Goal: Transaction & Acquisition: Purchase product/service

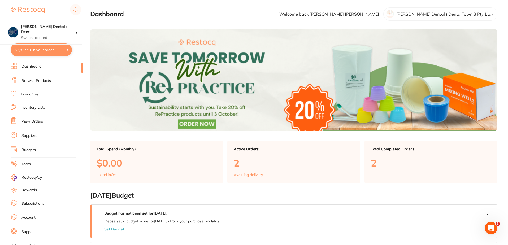
click at [33, 94] on link "Favourites" at bounding box center [30, 94] width 18 height 5
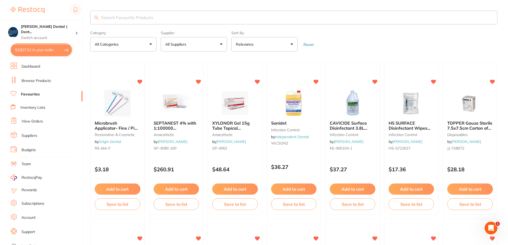
click at [161, 18] on input "search" at bounding box center [293, 18] width 407 height 14
type input "[PERSON_NAME] YELLOW CONES"
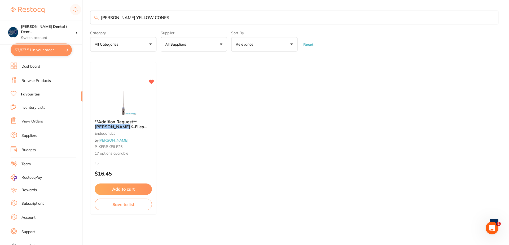
drag, startPoint x: 149, startPoint y: 19, endPoint x: 97, endPoint y: 18, distance: 51.7
click at [97, 18] on div "[PERSON_NAME] YELLOW CONES" at bounding box center [294, 18] width 409 height 14
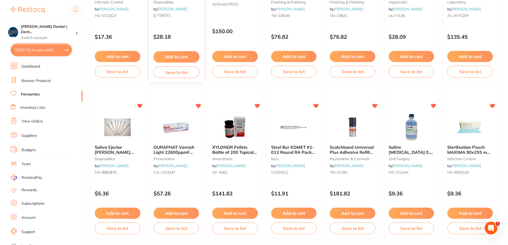
scroll to position [292, 0]
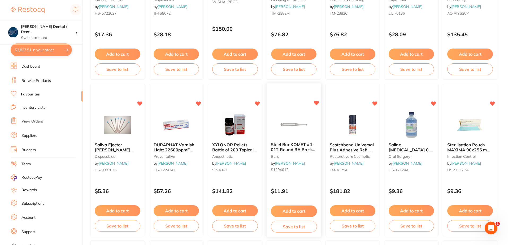
click at [294, 210] on button "Add to cart" at bounding box center [294, 211] width 46 height 11
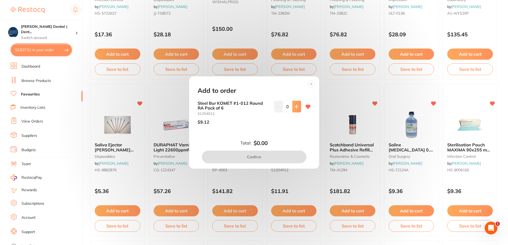
scroll to position [0, 0]
click at [295, 106] on icon at bounding box center [297, 107] width 4 height 4
type input "2"
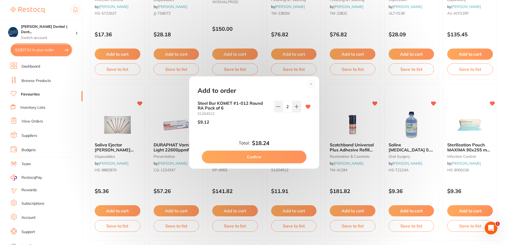
click at [312, 84] on circle at bounding box center [311, 84] width 6 height 6
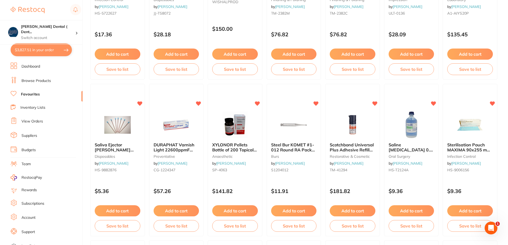
click at [284, 208] on button "Add to cart" at bounding box center [294, 210] width 46 height 11
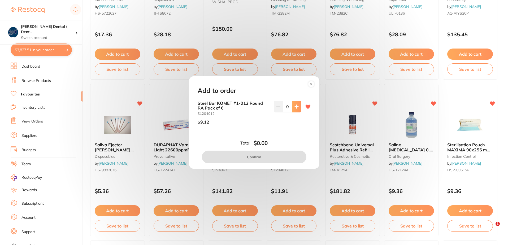
click at [296, 107] on icon at bounding box center [296, 106] width 3 height 3
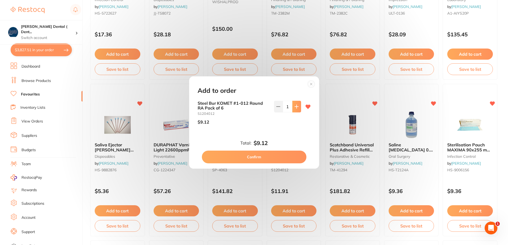
click at [296, 107] on icon at bounding box center [296, 106] width 3 height 3
type input "2"
click at [257, 156] on button "Confirm" at bounding box center [254, 157] width 105 height 13
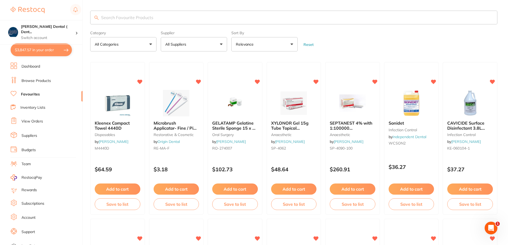
click at [173, 16] on input "search" at bounding box center [293, 18] width 407 height 14
type input "d"
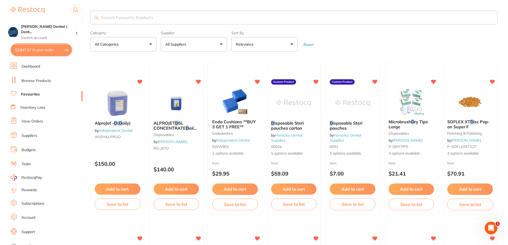
type input "d"
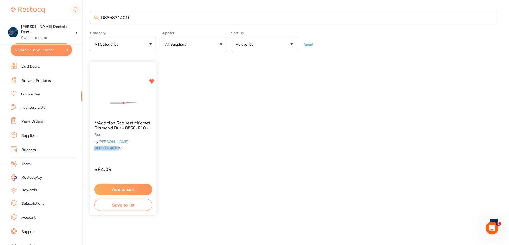
type input "D8858314010"
click at [138, 187] on button "Add to cart" at bounding box center [123, 189] width 58 height 11
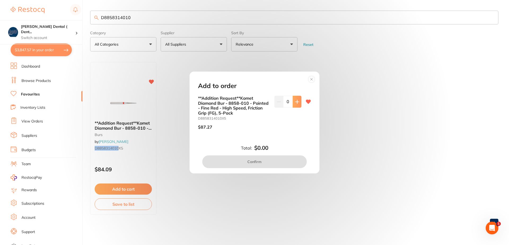
click at [297, 103] on icon at bounding box center [297, 102] width 4 height 4
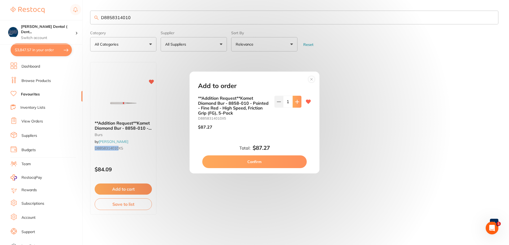
click at [297, 103] on icon at bounding box center [297, 102] width 4 height 4
click at [277, 102] on icon at bounding box center [279, 102] width 4 height 4
type input "1"
click at [251, 162] on button "Confirm" at bounding box center [254, 161] width 105 height 13
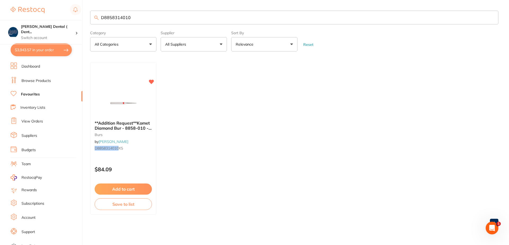
drag, startPoint x: 137, startPoint y: 17, endPoint x: 87, endPoint y: 16, distance: 50.4
click at [87, 16] on div "$3,943.57 [PERSON_NAME] Dental ( Dent... Switch account [PERSON_NAME] Dental ( …" at bounding box center [254, 122] width 509 height 245
type input "CG-61038155"
click at [130, 190] on button "Add to cart" at bounding box center [123, 189] width 58 height 11
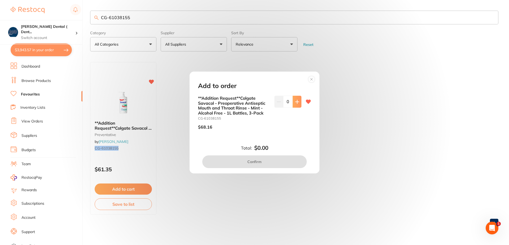
click at [297, 103] on icon at bounding box center [297, 102] width 4 height 4
type input "1"
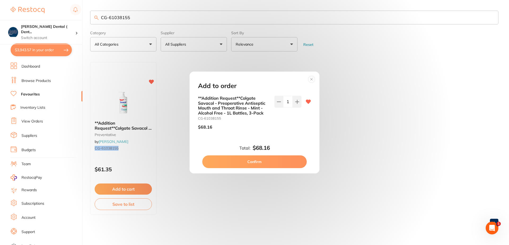
click at [251, 160] on button "Confirm" at bounding box center [254, 161] width 105 height 13
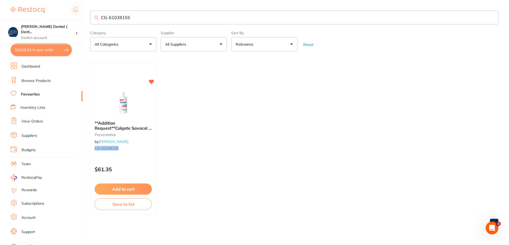
scroll to position [0, 0]
drag, startPoint x: 135, startPoint y: 16, endPoint x: 99, endPoint y: 20, distance: 36.8
click at [99, 20] on input "CG-61038155" at bounding box center [294, 18] width 409 height 14
type input "GC-LINLCPASTEPK"
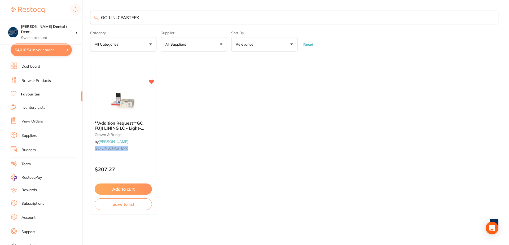
click at [128, 188] on button "Add to cart" at bounding box center [123, 189] width 57 height 11
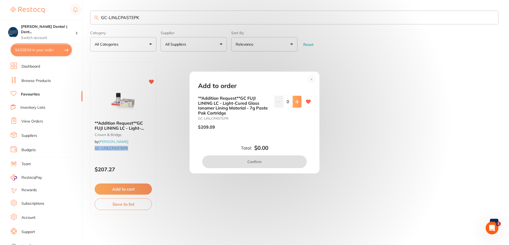
click at [299, 103] on button at bounding box center [297, 102] width 9 height 12
type input "1"
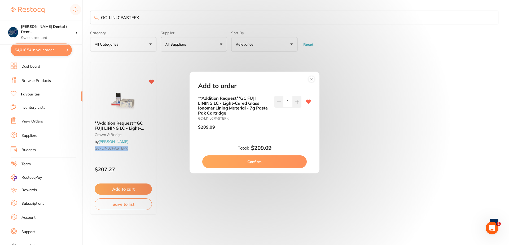
click at [256, 163] on button "Confirm" at bounding box center [254, 161] width 105 height 13
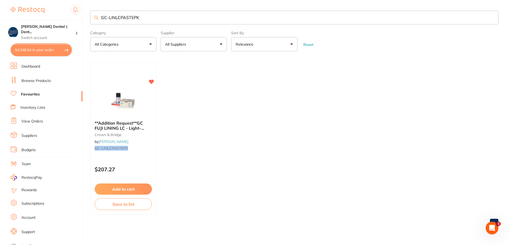
drag, startPoint x: 140, startPoint y: 18, endPoint x: 98, endPoint y: 19, distance: 42.2
click at [98, 19] on div "GC-LINLCPASTEPK" at bounding box center [294, 18] width 409 height 14
type input "PRE3"
click at [125, 189] on button "Add to cart" at bounding box center [123, 189] width 58 height 11
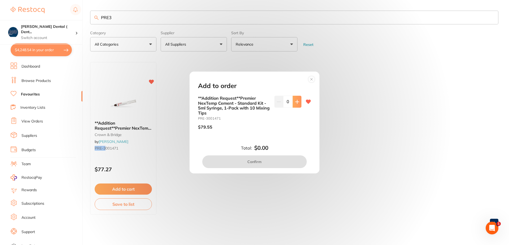
click at [297, 101] on icon at bounding box center [297, 102] width 4 height 4
type input "1"
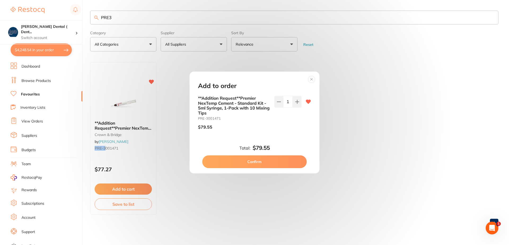
click at [253, 162] on button "Confirm" at bounding box center [254, 161] width 105 height 13
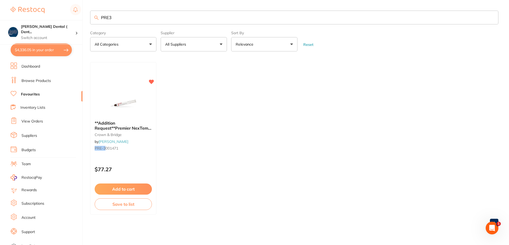
drag, startPoint x: 116, startPoint y: 16, endPoint x: 102, endPoint y: 19, distance: 13.8
click at [103, 18] on input "PRE3" at bounding box center [294, 18] width 409 height 14
drag, startPoint x: 113, startPoint y: 18, endPoint x: 102, endPoint y: 18, distance: 11.1
click at [102, 18] on input "RE3P" at bounding box center [294, 18] width 409 height 14
type input "WC-190"
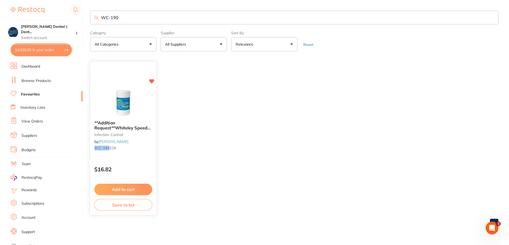
click at [130, 189] on button "Add to cart" at bounding box center [123, 189] width 58 height 11
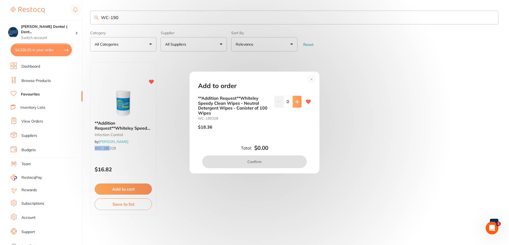
click at [295, 103] on icon at bounding box center [297, 102] width 4 height 4
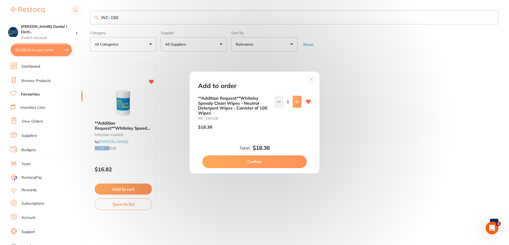
click at [295, 103] on icon at bounding box center [297, 102] width 4 height 4
type input "4"
click at [254, 161] on button "Confirm" at bounding box center [254, 161] width 105 height 13
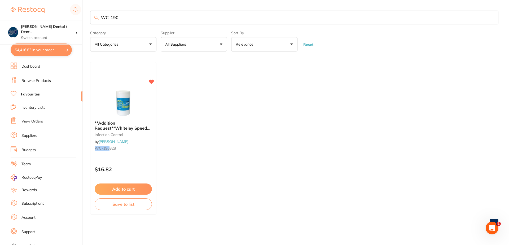
drag, startPoint x: 118, startPoint y: 15, endPoint x: 97, endPoint y: 17, distance: 21.3
click at [97, 17] on div "WC-190" at bounding box center [294, 18] width 409 height 14
type input "s"
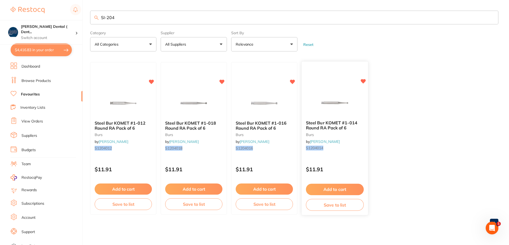
type input "SI-204"
click at [333, 189] on button "Add to cart" at bounding box center [335, 189] width 58 height 11
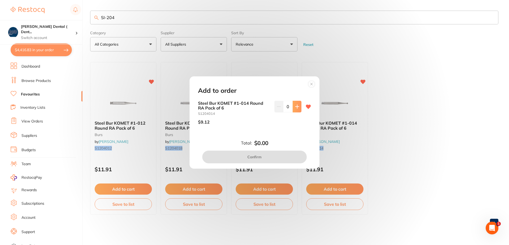
click at [295, 105] on icon at bounding box center [297, 107] width 4 height 4
type input "2"
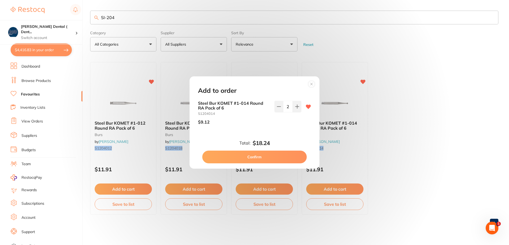
click at [260, 157] on button "Confirm" at bounding box center [254, 157] width 105 height 13
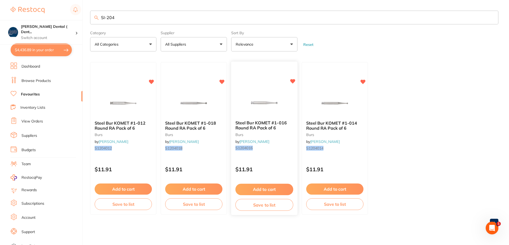
click at [262, 189] on button "Add to cart" at bounding box center [265, 189] width 58 height 11
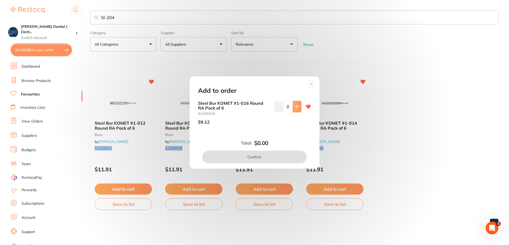
click at [297, 106] on icon at bounding box center [297, 107] width 4 height 4
type input "2"
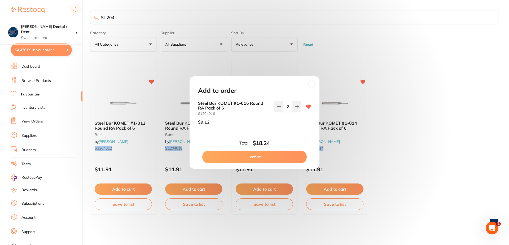
click at [251, 155] on button "Confirm" at bounding box center [254, 157] width 105 height 13
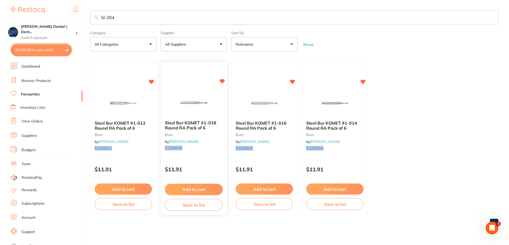
click at [189, 187] on button "Add to cart" at bounding box center [194, 189] width 58 height 11
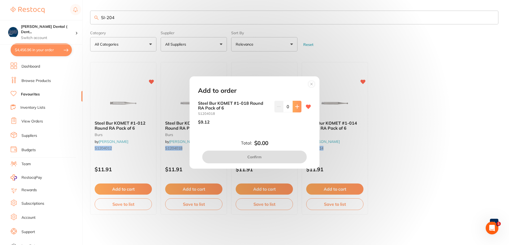
click at [296, 109] on icon at bounding box center [297, 107] width 4 height 4
type input "2"
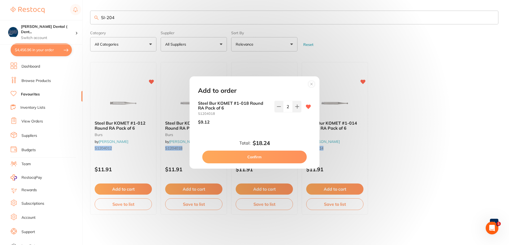
click at [255, 158] on button "Confirm" at bounding box center [254, 157] width 105 height 13
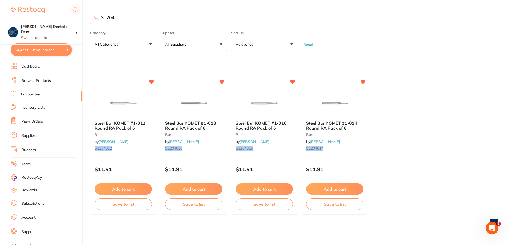
click at [222, 44] on button "All Suppliers" at bounding box center [194, 44] width 66 height 14
click at [307, 45] on button "Reset" at bounding box center [308, 44] width 13 height 5
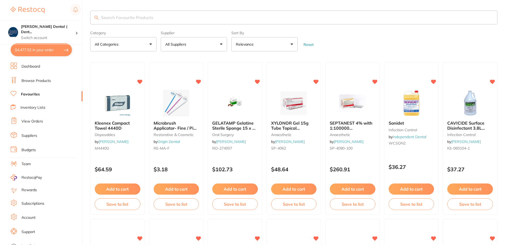
click at [222, 44] on button "All Suppliers" at bounding box center [194, 44] width 66 height 14
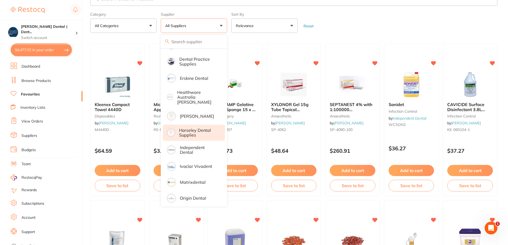
scroll to position [27, 0]
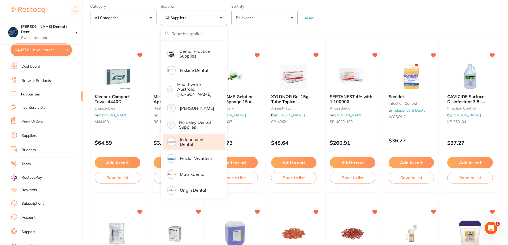
click at [186, 137] on p "Independent Dental" at bounding box center [199, 142] width 38 height 10
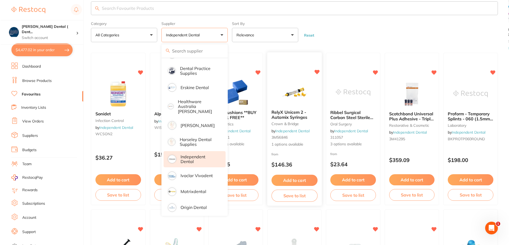
scroll to position [0, 0]
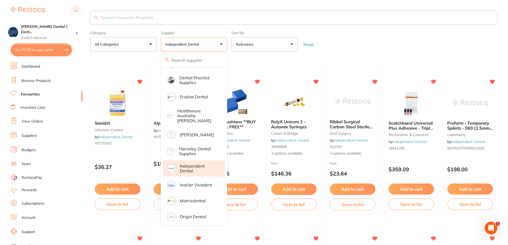
click at [172, 28] on section "Category All Categories All Categories articulating crown & bridge disposables …" at bounding box center [293, 31] width 407 height 41
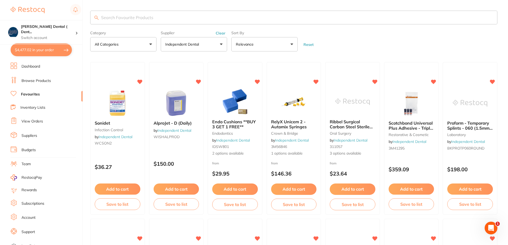
click at [154, 17] on input "search" at bounding box center [293, 18] width 407 height 14
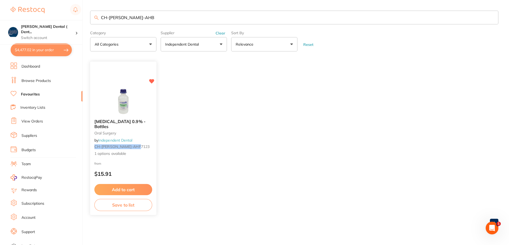
click at [124, 154] on span "1 options available" at bounding box center [123, 153] width 58 height 5
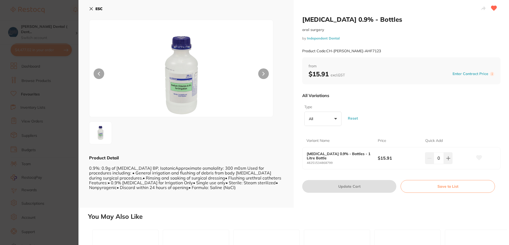
click at [335, 118] on button "All +0" at bounding box center [323, 119] width 37 height 14
click at [90, 9] on icon at bounding box center [91, 9] width 4 height 4
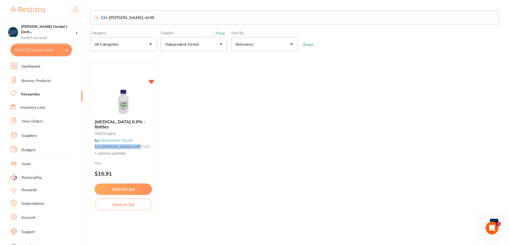
click at [140, 17] on input "CH-[PERSON_NAME]-AHB" at bounding box center [294, 18] width 409 height 14
type input "CH-[PERSON_NAME]-AHB-1232"
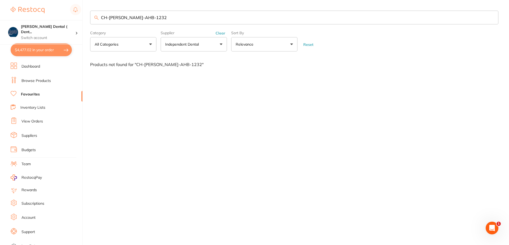
drag, startPoint x: 153, startPoint y: 18, endPoint x: 98, endPoint y: 17, distance: 54.7
click at [98, 17] on div "CH-[PERSON_NAME]-AHB-1232" at bounding box center [294, 18] width 409 height 14
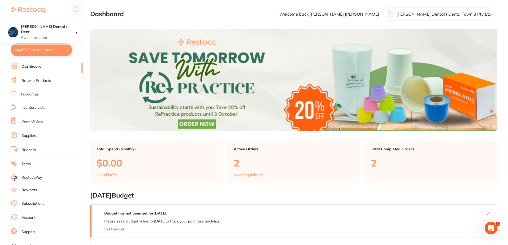
click at [32, 80] on link "Browse Products" at bounding box center [35, 80] width 29 height 5
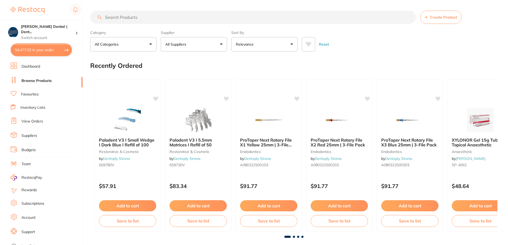
click at [221, 42] on button "All Suppliers" at bounding box center [194, 44] width 66 height 14
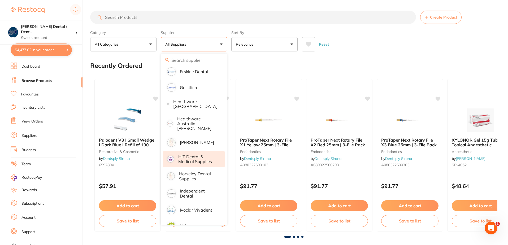
scroll to position [239, 0]
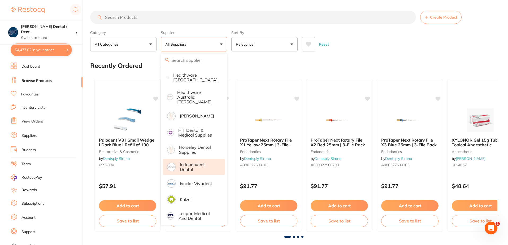
click at [187, 162] on p "Independent Dental" at bounding box center [199, 167] width 38 height 10
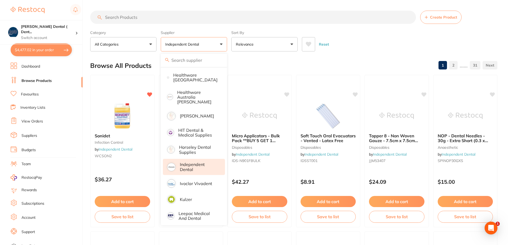
scroll to position [0, 0]
click at [138, 17] on input "search" at bounding box center [253, 17] width 326 height 13
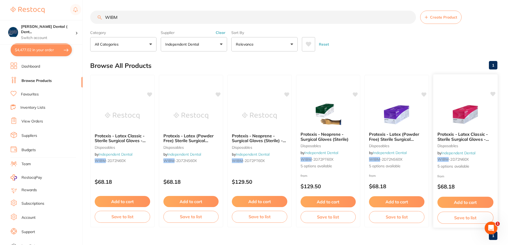
type input "WIBM"
click at [458, 167] on span "5 options available" at bounding box center [465, 166] width 56 height 5
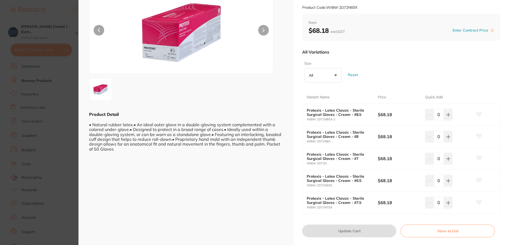
scroll to position [53, 0]
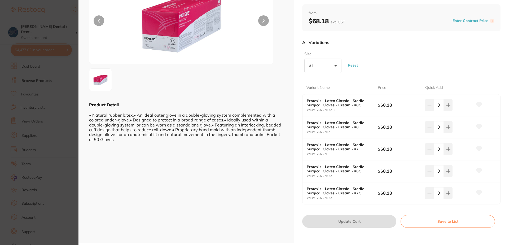
click at [335, 64] on button "All +0" at bounding box center [323, 66] width 37 height 14
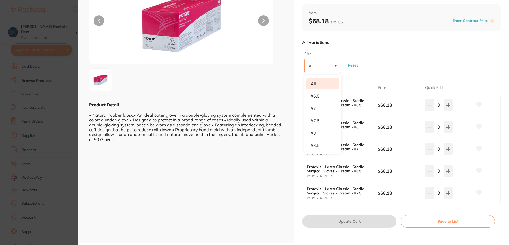
click at [349, 73] on button "Reset" at bounding box center [353, 65] width 13 height 19
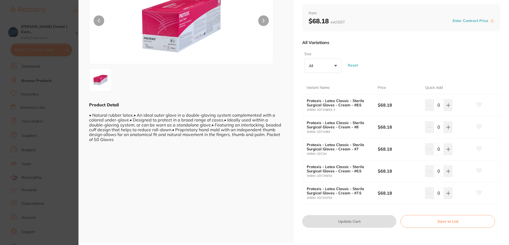
scroll to position [0, 0]
click at [447, 148] on icon at bounding box center [449, 149] width 4 height 4
type input "1"
click at [479, 149] on icon at bounding box center [480, 148] width 6 height 5
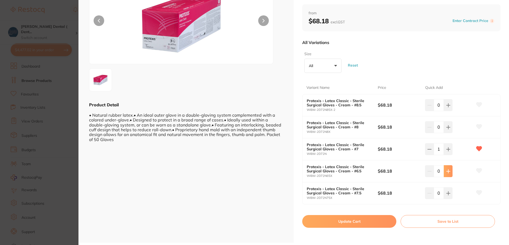
click at [447, 172] on icon at bounding box center [449, 171] width 4 height 4
type input "1"
click at [480, 170] on icon at bounding box center [480, 170] width 6 height 5
click at [355, 221] on button "Update Cart" at bounding box center [349, 221] width 94 height 13
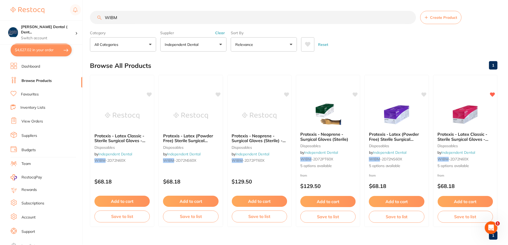
scroll to position [0, 0]
drag, startPoint x: 119, startPoint y: 16, endPoint x: 104, endPoint y: 19, distance: 15.0
click at [104, 19] on input "WIBM" at bounding box center [253, 16] width 326 height 13
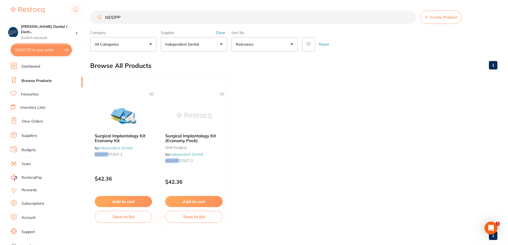
scroll to position [0, 0]
type input "MDDPP"
click at [128, 203] on button "Add to cart" at bounding box center [123, 202] width 58 height 11
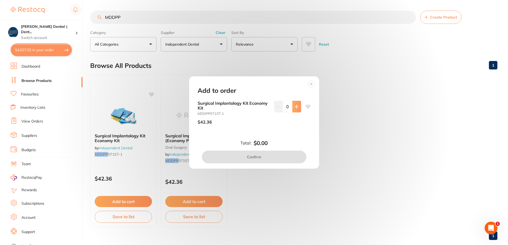
click at [295, 107] on icon at bounding box center [296, 106] width 3 height 3
type input "1"
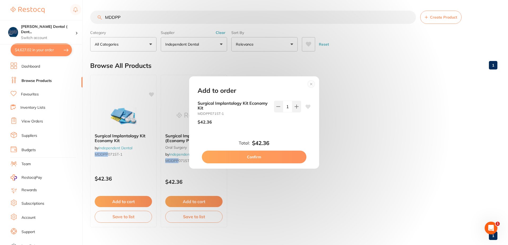
click at [308, 105] on icon at bounding box center [307, 107] width 5 height 4
click at [252, 158] on button "Confirm" at bounding box center [254, 157] width 105 height 13
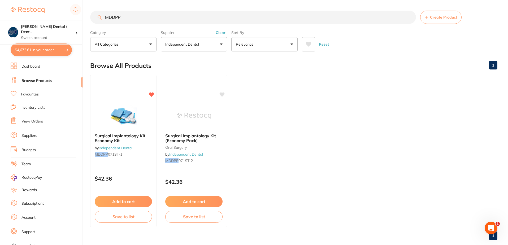
click at [45, 49] on button "$4,673.61 in your order" at bounding box center [41, 50] width 61 height 13
checkbox input "true"
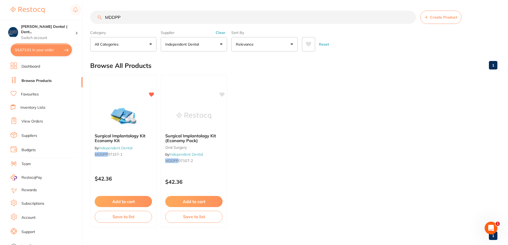
checkbox input "true"
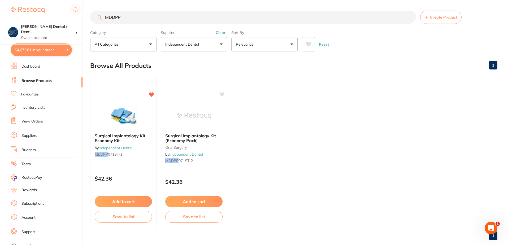
checkbox input "true"
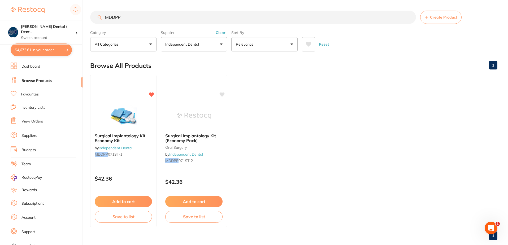
checkbox input "true"
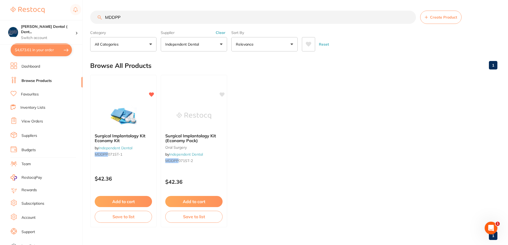
checkbox input "true"
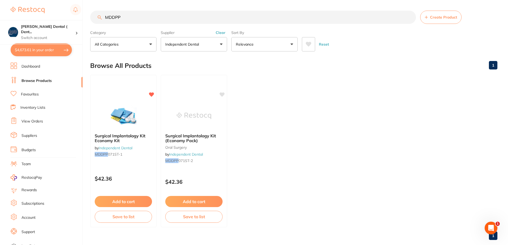
checkbox input "true"
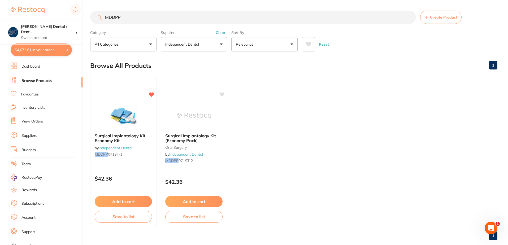
checkbox input "true"
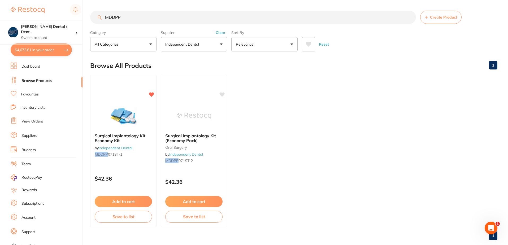
checkbox input "true"
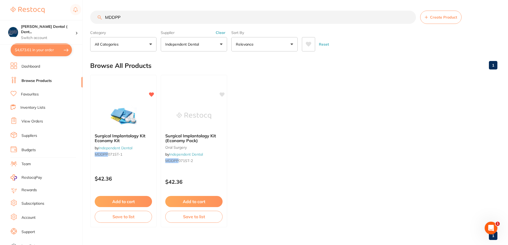
checkbox input "true"
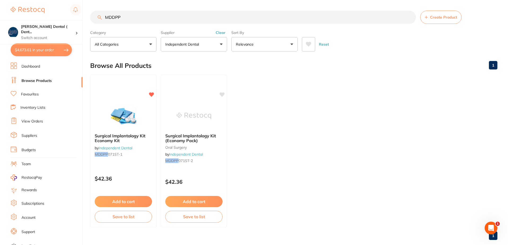
checkbox input "true"
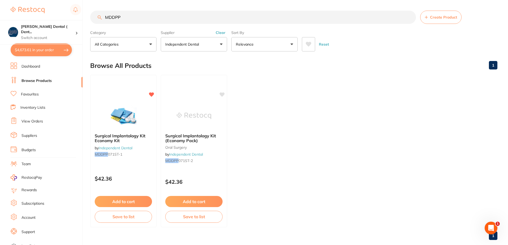
checkbox input "true"
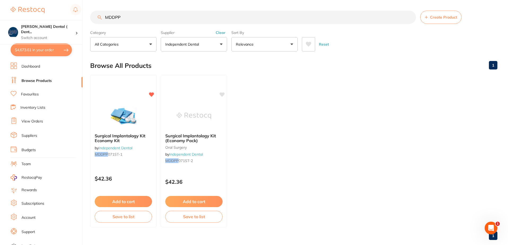
checkbox input "true"
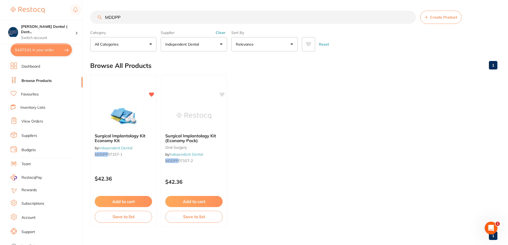
checkbox input "true"
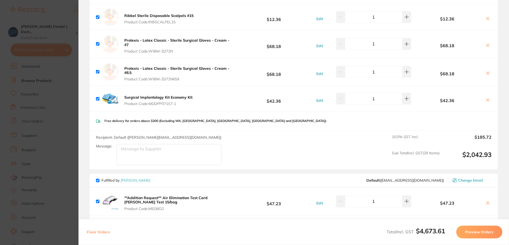
scroll to position [1592, 0]
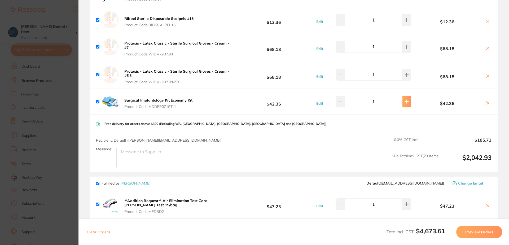
click at [405, 103] on icon at bounding box center [406, 101] width 3 height 3
type input "2"
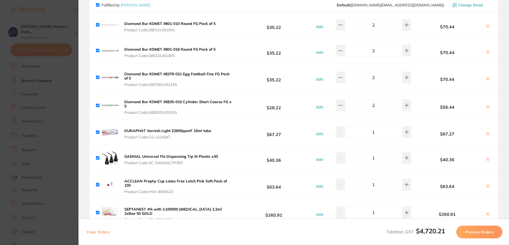
scroll to position [0, 0]
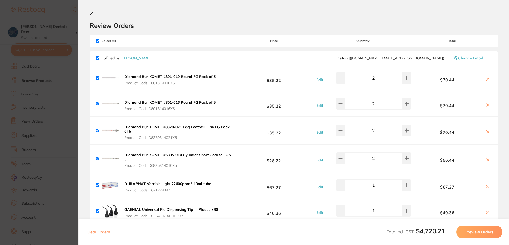
click at [92, 15] on icon at bounding box center [92, 13] width 4 height 4
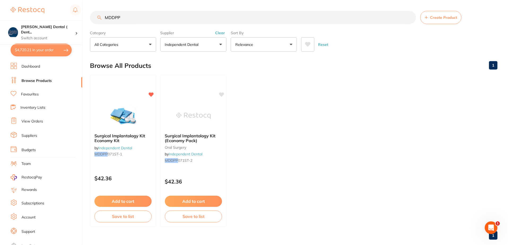
scroll to position [0, 0]
drag, startPoint x: 123, startPoint y: 16, endPoint x: 94, endPoint y: 18, distance: 28.7
click at [94, 18] on input "MDDPP" at bounding box center [253, 16] width 326 height 13
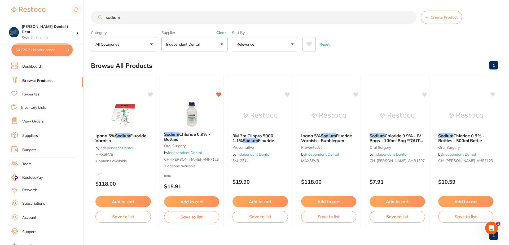
scroll to position [0, 0]
click at [187, 167] on span "1 options available" at bounding box center [191, 166] width 56 height 5
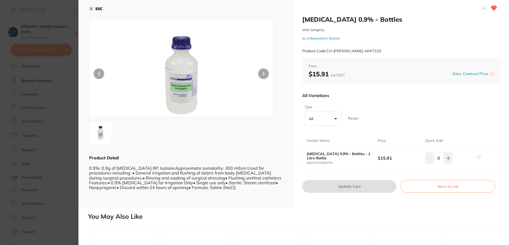
click at [335, 119] on button "All +0" at bounding box center [323, 119] width 37 height 14
click at [92, 9] on icon at bounding box center [91, 9] width 4 height 4
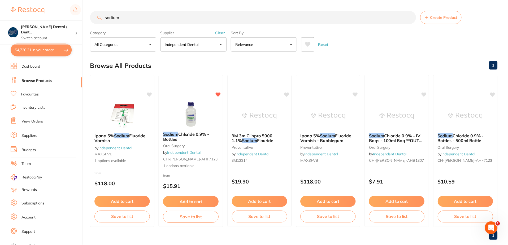
scroll to position [0, 0]
click at [132, 21] on input "sodium" at bounding box center [253, 16] width 326 height 13
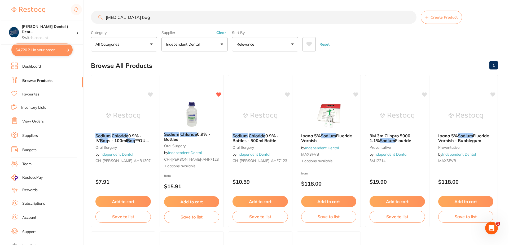
scroll to position [0, 0]
click at [114, 161] on span "CH-BAXTER-AHB1307" at bounding box center [122, 160] width 56 height 5
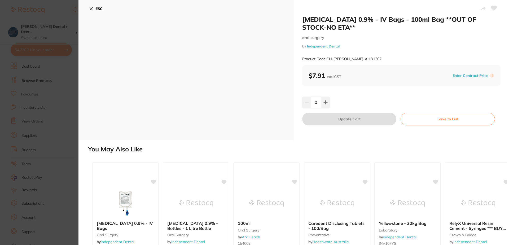
click at [90, 9] on icon at bounding box center [91, 9] width 4 height 4
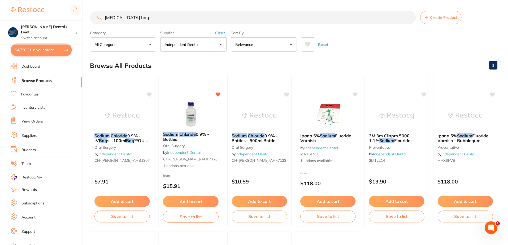
scroll to position [0, 0]
click at [137, 17] on input "sodium chloride bag" at bounding box center [253, 16] width 326 height 13
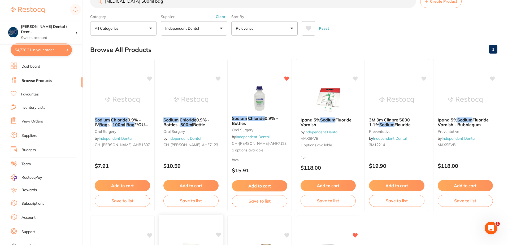
scroll to position [0, 0]
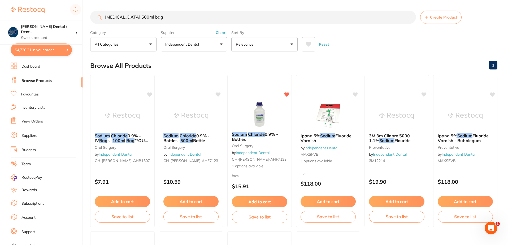
type input "sodium chloride 500ml bag"
click at [38, 51] on button "$4,720.21 in your order" at bounding box center [41, 50] width 61 height 13
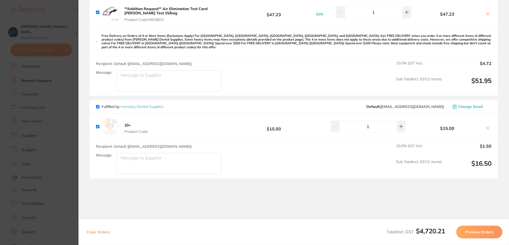
scroll to position [1803, 0]
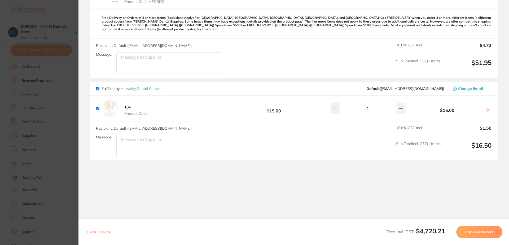
click at [480, 231] on button "Preview Orders" at bounding box center [480, 232] width 46 height 13
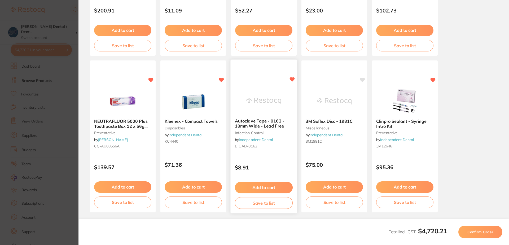
scroll to position [147, 0]
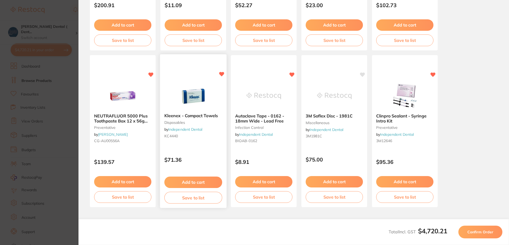
click at [196, 180] on button "Add to cart" at bounding box center [194, 182] width 58 height 11
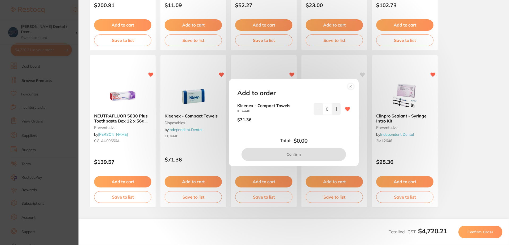
scroll to position [0, 0]
click at [336, 109] on icon at bounding box center [336, 108] width 3 height 3
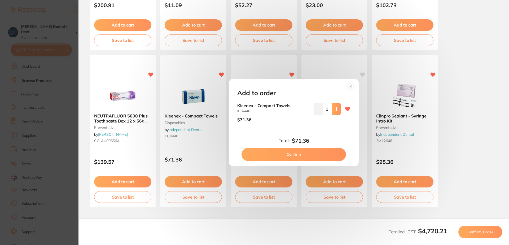
type input "1"
click at [299, 153] on button "Confirm" at bounding box center [294, 154] width 105 height 13
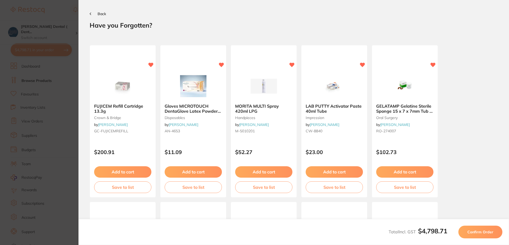
click at [100, 15] on span "Back" at bounding box center [102, 13] width 8 height 5
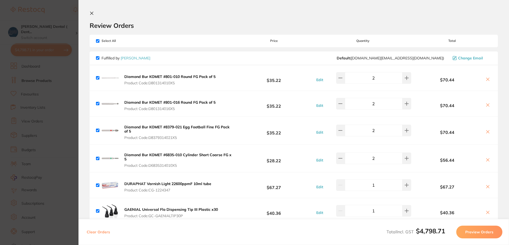
click at [91, 13] on icon at bounding box center [92, 13] width 4 height 4
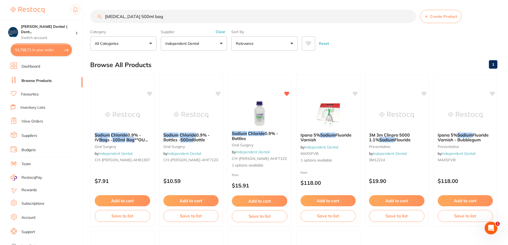
click at [37, 93] on link "Favourites" at bounding box center [30, 94] width 18 height 5
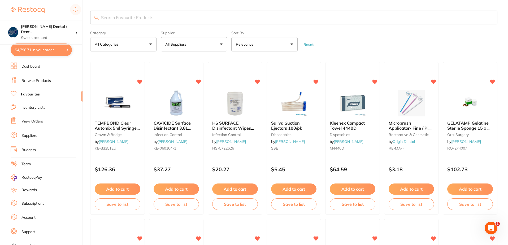
click at [35, 66] on link "Dashboard" at bounding box center [30, 66] width 19 height 5
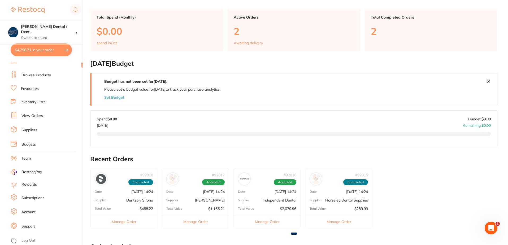
scroll to position [212, 0]
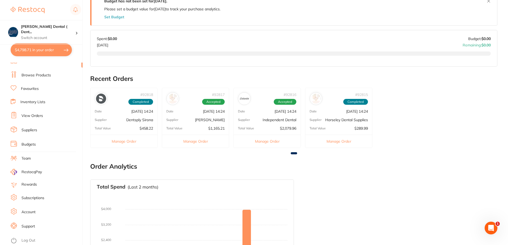
click at [34, 210] on link "Account" at bounding box center [28, 212] width 14 height 5
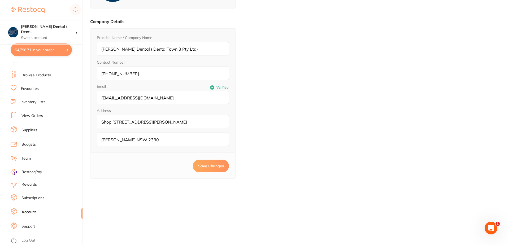
type input "[PERSON_NAME]"
type input "[EMAIL_ADDRESS][DOMAIN_NAME]"
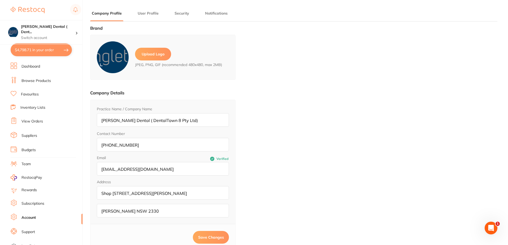
click at [34, 66] on link "Dashboard" at bounding box center [30, 66] width 19 height 5
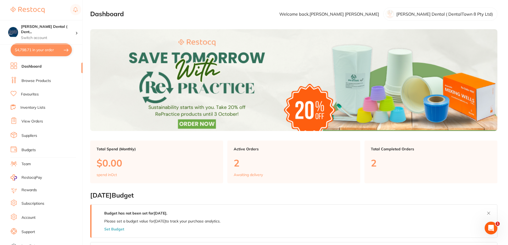
click at [45, 51] on button "$4,798.71 in your order" at bounding box center [41, 50] width 61 height 13
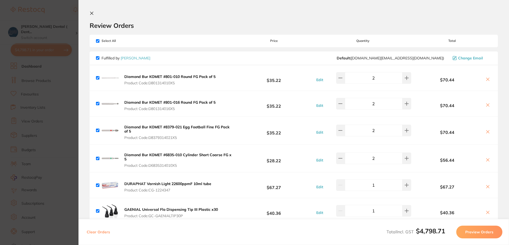
click at [91, 12] on icon at bounding box center [91, 13] width 3 height 3
